Goal: Task Accomplishment & Management: Use online tool/utility

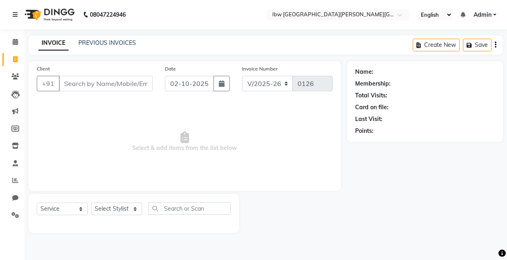
select select "8549"
select select "service"
type input "pedi"
click at [105, 85] on input "Client" at bounding box center [106, 83] width 94 height 15
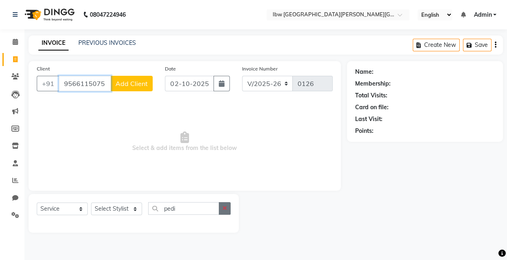
type input "9566115075"
click at [226, 212] on button "button" at bounding box center [225, 208] width 12 height 13
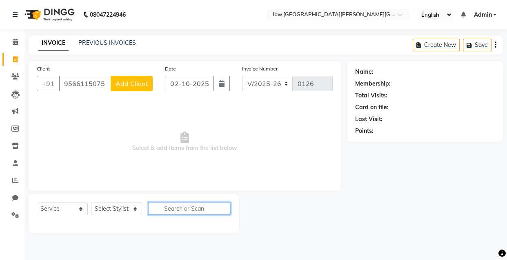
click at [193, 211] on input "text" at bounding box center [189, 208] width 82 height 13
click at [167, 208] on input "text" at bounding box center [189, 208] width 82 height 13
type input "pedic"
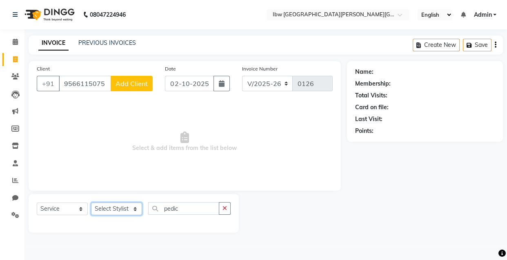
click at [135, 208] on select "Select Styl[PERSON_NAME]S[PERSON_NAME]atav Manager mukesh sen Pradeep resh[PERS…" at bounding box center [116, 209] width 51 height 13
select select "89186"
click at [91, 203] on select "Select Styl[PERSON_NAME]S[PERSON_NAME]atav Manager mukesh sen Pradeep resh[PERS…" at bounding box center [116, 209] width 51 height 13
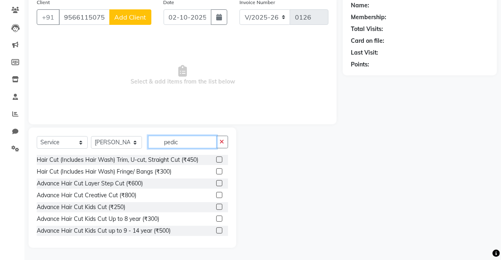
click at [179, 143] on input "pedic" at bounding box center [182, 142] width 69 height 13
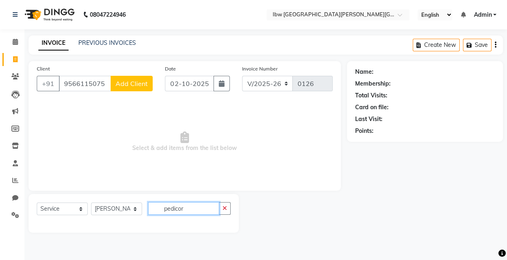
click at [189, 210] on input "pedicor" at bounding box center [183, 208] width 71 height 13
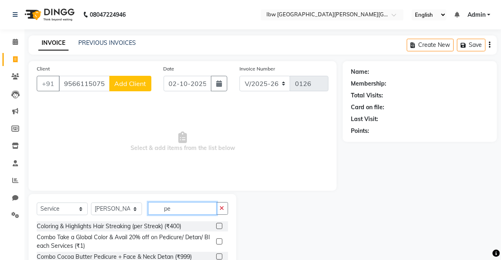
type input "p"
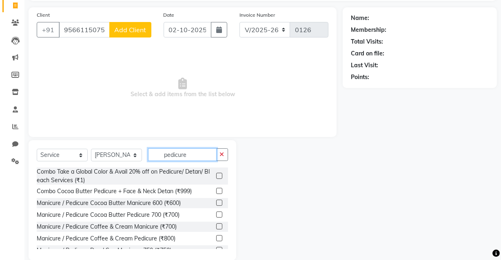
scroll to position [66, 0]
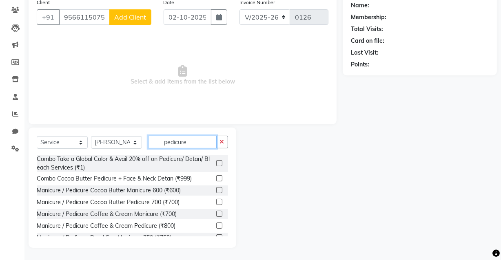
type input "pedicure"
click at [216, 201] on label at bounding box center [219, 202] width 6 height 6
click at [216, 201] on input "checkbox" at bounding box center [218, 202] width 5 height 5
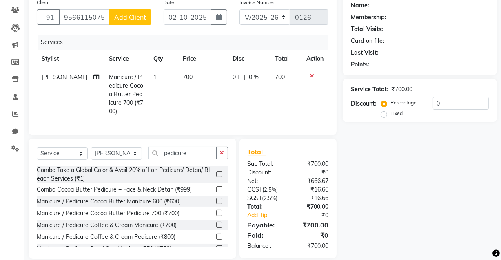
click at [216, 210] on label at bounding box center [219, 213] width 6 height 6
click at [216, 211] on input "checkbox" at bounding box center [218, 213] width 5 height 5
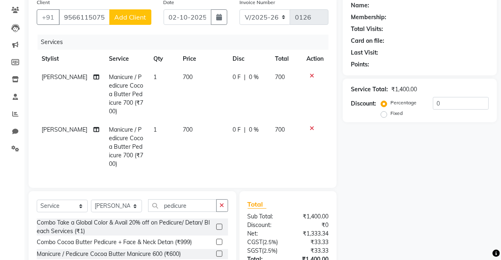
checkbox input "false"
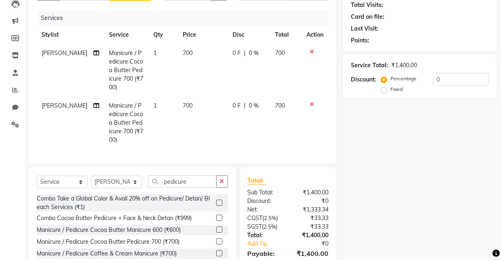
scroll to position [104, 0]
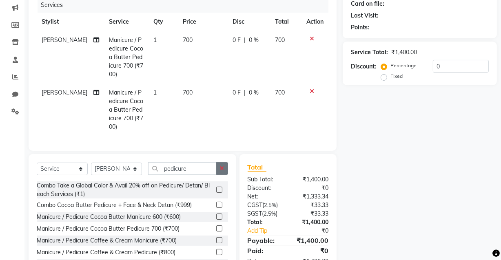
click at [224, 162] on button "button" at bounding box center [222, 168] width 12 height 13
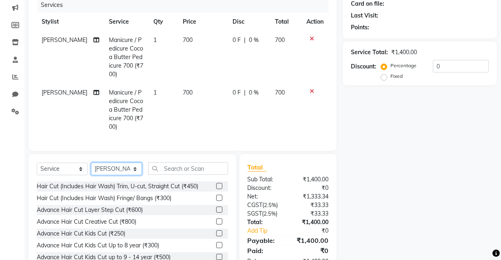
click at [135, 163] on select "Select Styl[PERSON_NAME]S[PERSON_NAME]atav Manager mukesh sen Pradeep resh[PERS…" at bounding box center [116, 169] width 51 height 13
select select "89188"
click at [91, 163] on select "Select Styl[PERSON_NAME]S[PERSON_NAME]atav Manager mukesh sen Pradeep resh[PERS…" at bounding box center [116, 169] width 51 height 13
click at [160, 162] on input "text" at bounding box center [188, 168] width 80 height 13
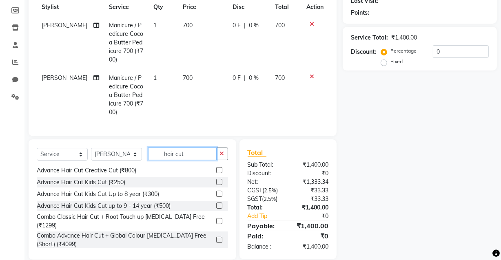
scroll to position [0, 0]
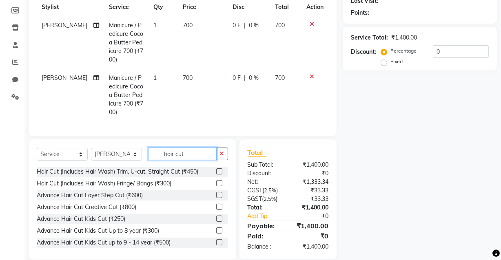
type input "hair cut"
click at [216, 168] on label at bounding box center [219, 171] width 6 height 6
click at [216, 169] on input "checkbox" at bounding box center [218, 171] width 5 height 5
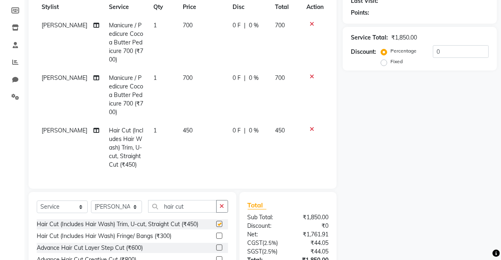
checkbox input "false"
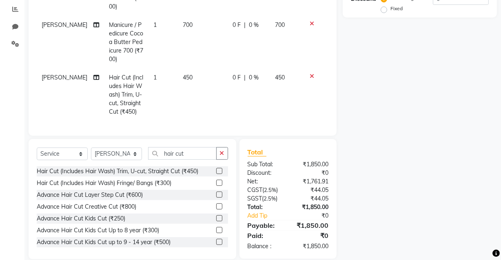
scroll to position [37, 0]
